Goal: Information Seeking & Learning: Find specific fact

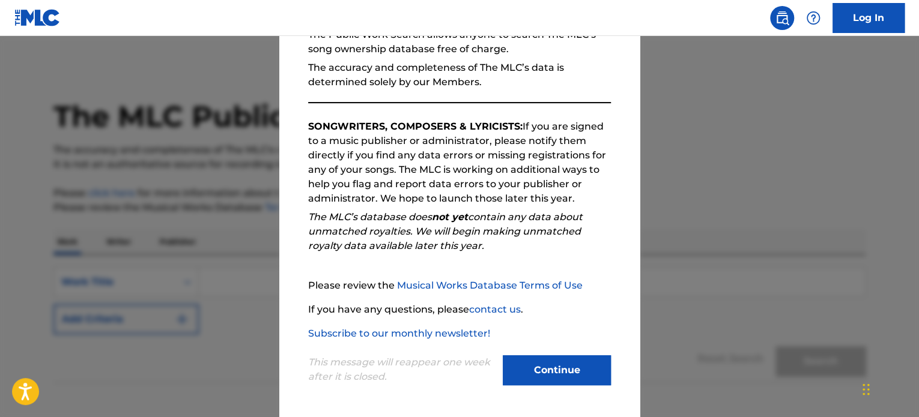
click at [575, 379] on button "Continue" at bounding box center [557, 370] width 108 height 30
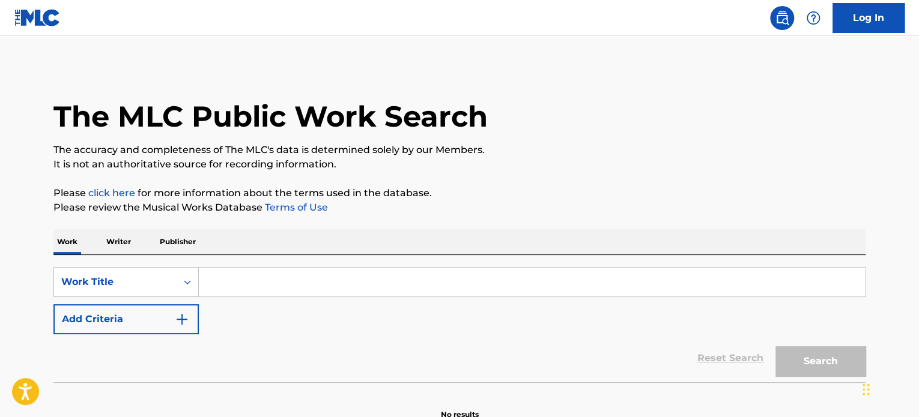
click at [283, 285] on input "Search Form" at bounding box center [532, 282] width 666 height 29
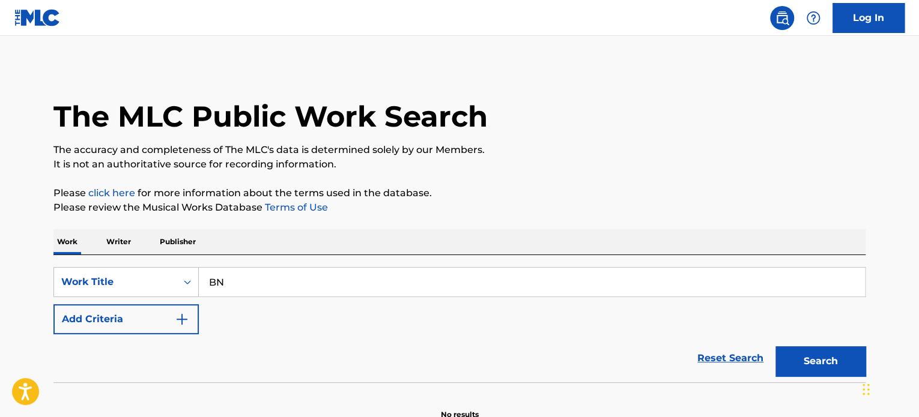
type input "B"
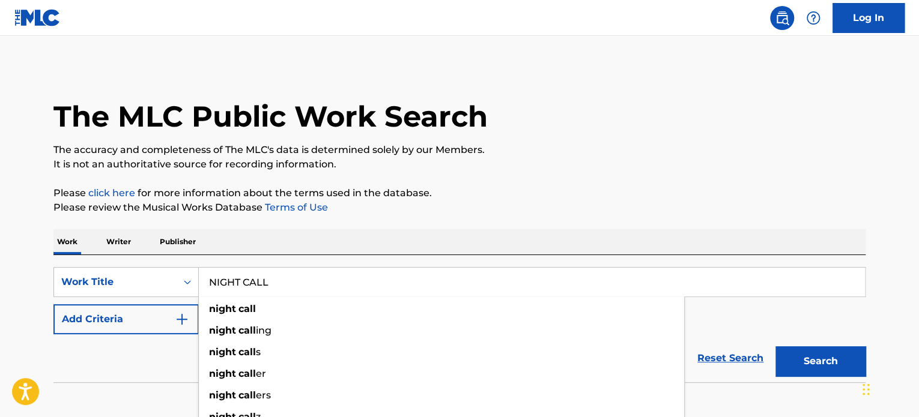
type input "NIGHT CALL"
click at [480, 214] on p "Please review the Musical Works Database Terms of Use" at bounding box center [459, 208] width 812 height 14
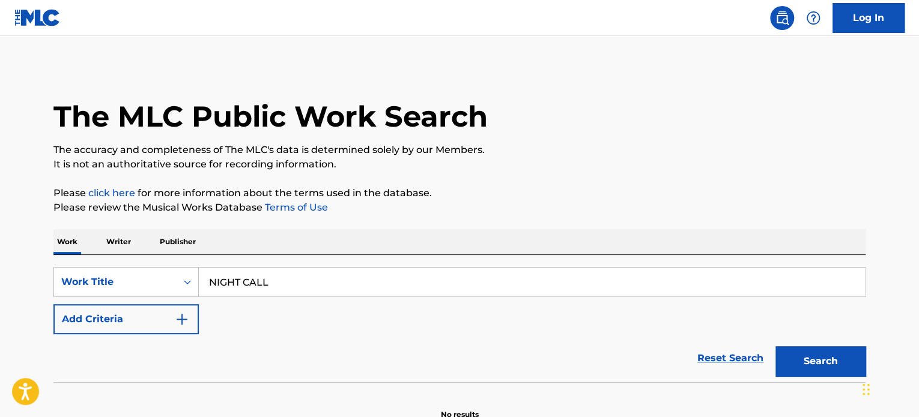
click at [173, 321] on button "Add Criteria" at bounding box center [125, 319] width 145 height 30
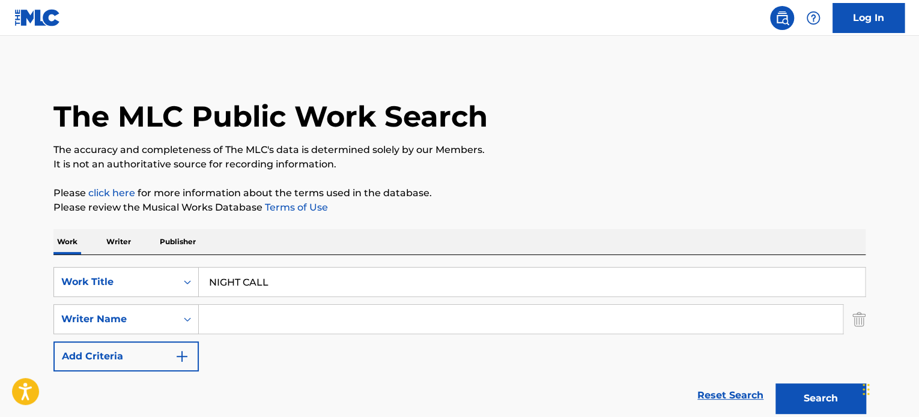
click at [228, 319] on input "Search Form" at bounding box center [521, 319] width 644 height 29
type input "AOKI"
click at [775, 384] on button "Search" at bounding box center [820, 399] width 90 height 30
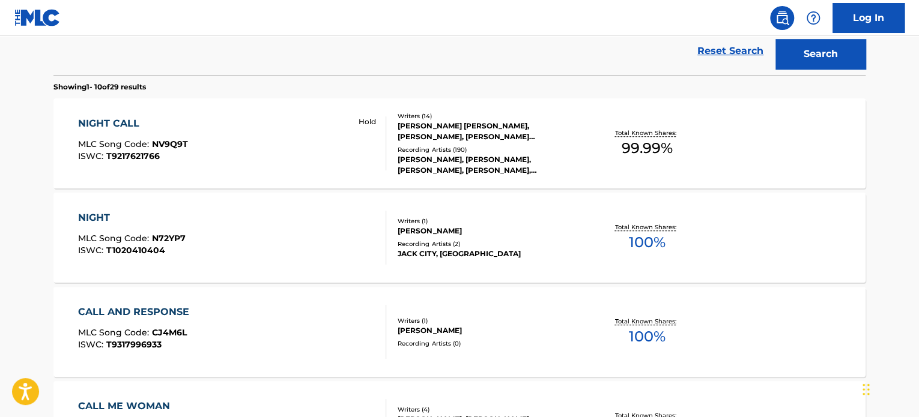
scroll to position [360, 0]
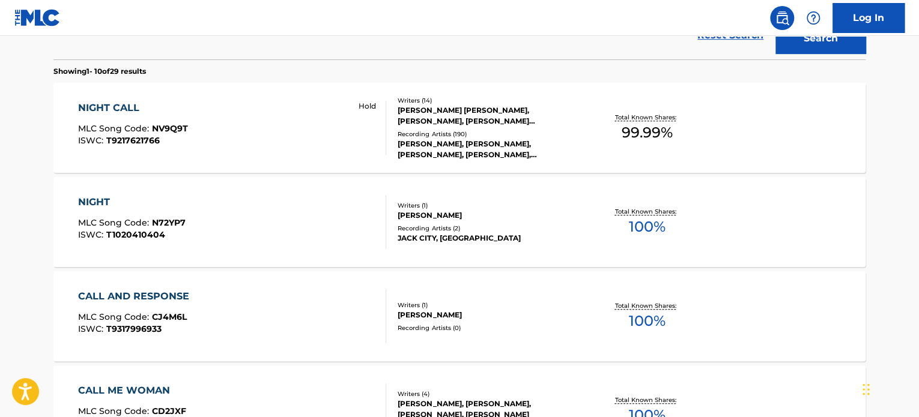
click at [699, 145] on div "Total Known Shares: 99.99 %" at bounding box center [646, 128] width 135 height 37
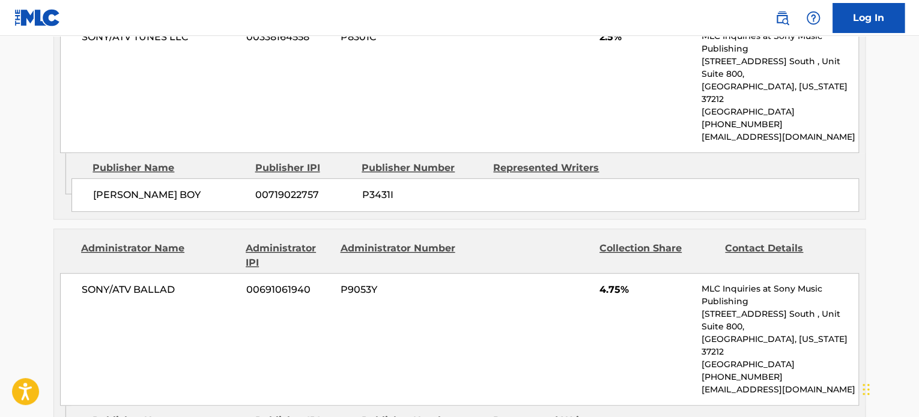
scroll to position [4803, 0]
